Goal: Task Accomplishment & Management: Manage account settings

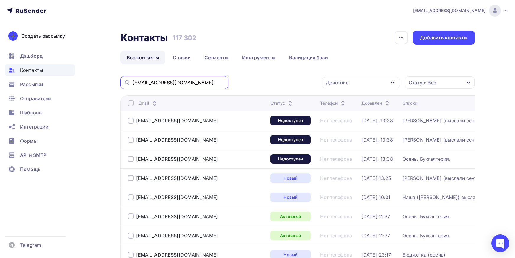
click at [193, 83] on input "[EMAIL_ADDRESS][DOMAIN_NAME]" at bounding box center [179, 82] width 92 height 6
paste input "@[DOMAIN_NAME]"
type input "@[DOMAIN_NAME]"
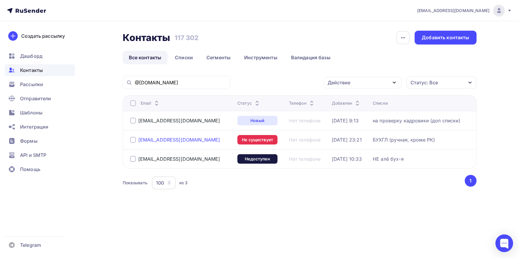
drag, startPoint x: 209, startPoint y: 141, endPoint x: 140, endPoint y: 142, distance: 69.4
click at [140, 142] on div "[EMAIL_ADDRESS][DOMAIN_NAME]" at bounding box center [181, 139] width 103 height 9
click at [132, 139] on div at bounding box center [133, 140] width 6 height 6
click at [130, 159] on div at bounding box center [133, 159] width 6 height 6
click at [330, 85] on div "Действие" at bounding box center [339, 82] width 23 height 7
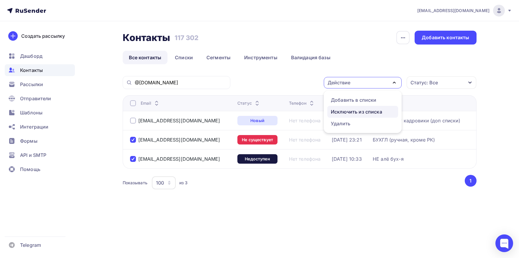
click at [332, 115] on div "Исключить из списка" at bounding box center [356, 111] width 51 height 7
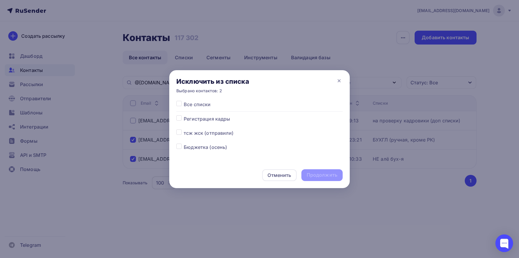
click at [184, 101] on label at bounding box center [184, 101] width 0 height 0
click at [179, 105] on input "checkbox" at bounding box center [179, 103] width 5 height 5
checkbox input "true"
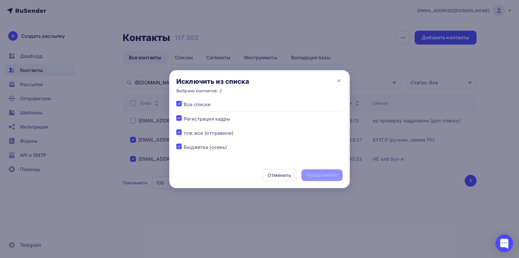
checkbox input "true"
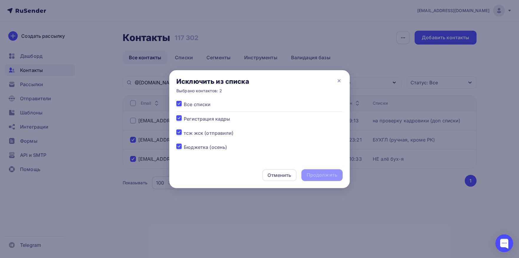
checkbox input "true"
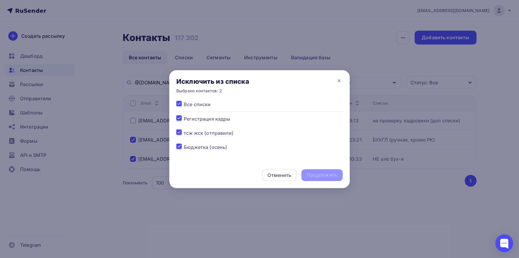
checkbox input "true"
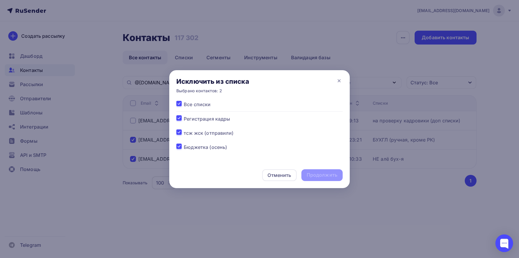
checkbox input "true"
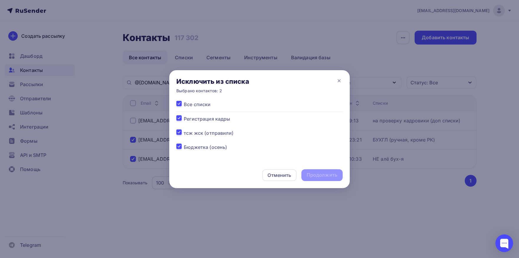
checkbox input "true"
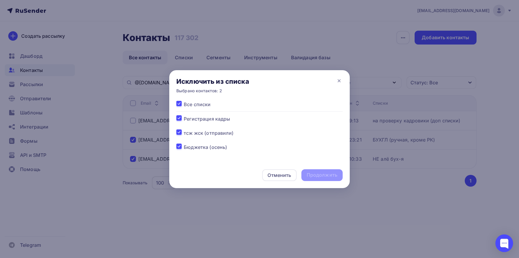
checkbox input "true"
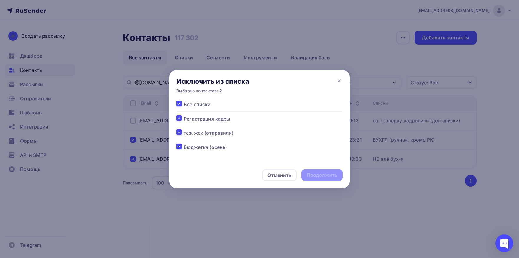
checkbox input "true"
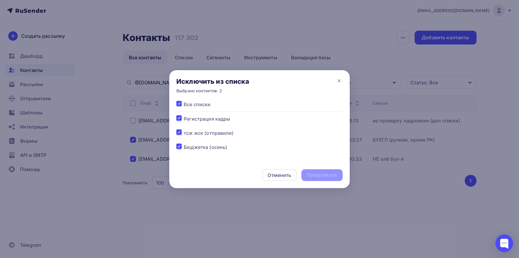
checkbox input "true"
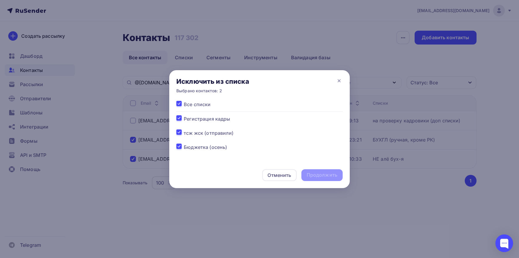
checkbox input "true"
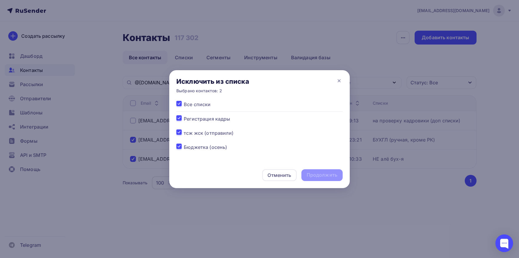
checkbox input "true"
click at [312, 174] on div "Продолжить" at bounding box center [322, 175] width 31 height 7
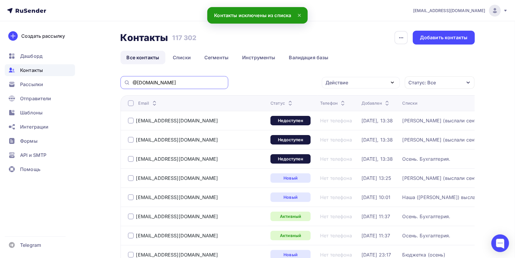
click at [183, 84] on input "@[DOMAIN_NAME]" at bounding box center [179, 82] width 92 height 6
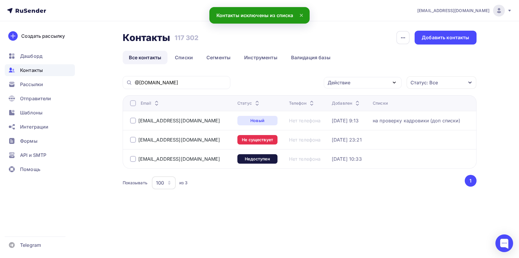
drag, startPoint x: 132, startPoint y: 140, endPoint x: 131, endPoint y: 158, distance: 18.0
click at [132, 141] on div at bounding box center [133, 140] width 6 height 6
click at [132, 159] on div at bounding box center [133, 159] width 6 height 6
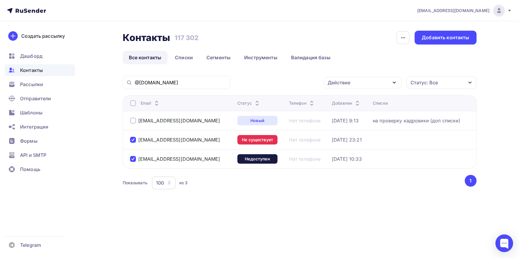
click at [358, 82] on div "Действие" at bounding box center [363, 83] width 78 height 12
click at [352, 99] on div "Добавить в списки" at bounding box center [353, 100] width 45 height 7
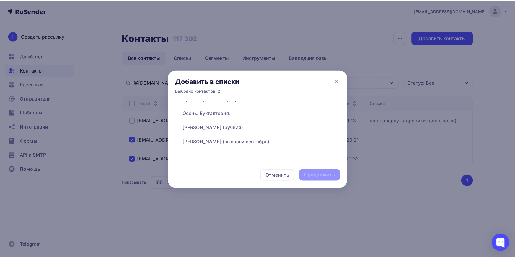
scroll to position [92, 0]
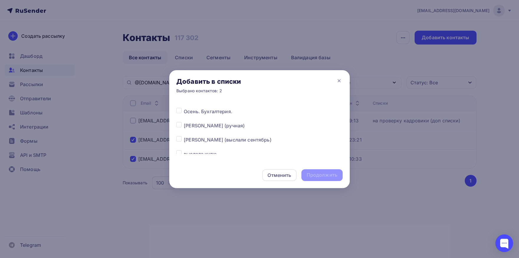
click at [184, 136] on label at bounding box center [184, 136] width 0 height 0
click at [180, 139] on input "checkbox" at bounding box center [179, 138] width 5 height 5
checkbox input "true"
click at [310, 177] on div "Продолжить" at bounding box center [322, 175] width 31 height 7
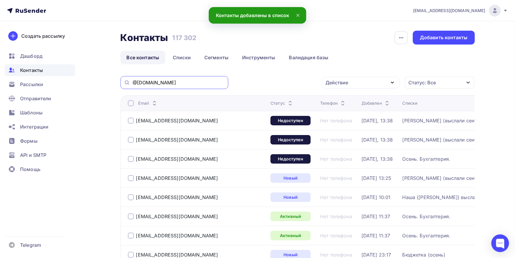
click at [179, 82] on input "@[DOMAIN_NAME]" at bounding box center [179, 82] width 92 height 6
paste input "[EMAIL_ADDRESS][DOMAIN_NAME]"
type input "[EMAIL_ADDRESS][DOMAIN_NAME]"
